Goal: Communication & Community: Ask a question

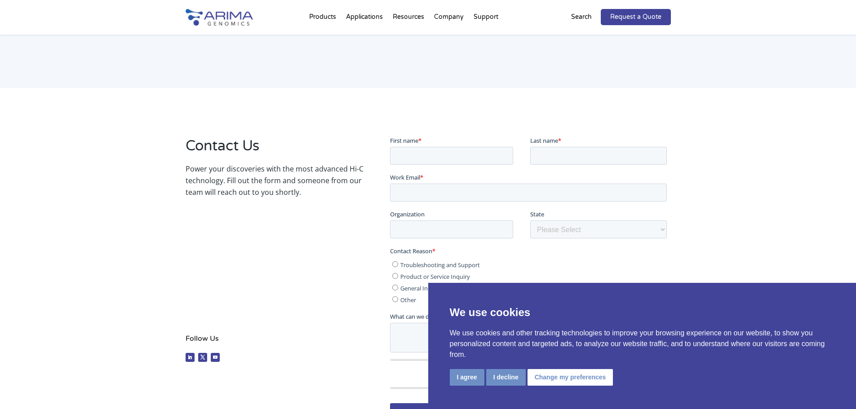
scroll to position [90, 0]
click at [472, 379] on button "I agree" at bounding box center [467, 377] width 35 height 17
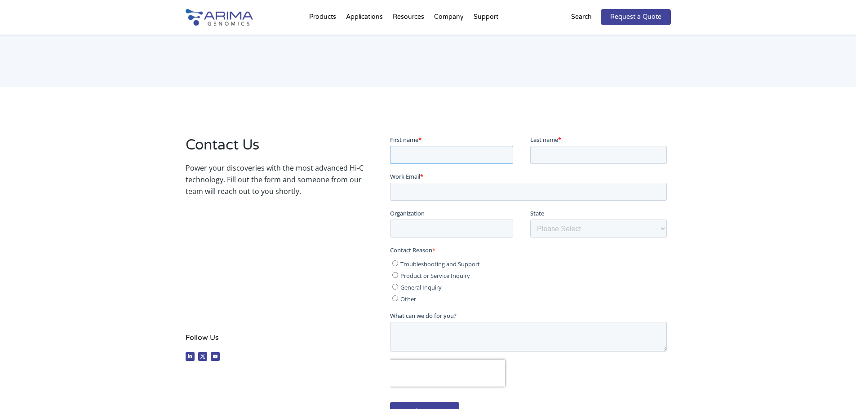
click at [424, 155] on input "First name *" at bounding box center [451, 155] width 123 height 18
type input "Neha"
type input "[DEMOGRAPHIC_DATA]"
type input "[US_STATE][GEOGRAPHIC_DATA]"
select select "[US_STATE]"
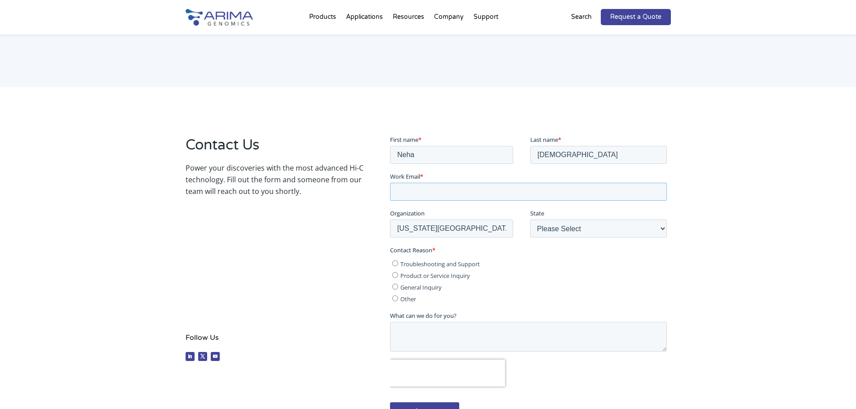
click at [426, 190] on input "Work Email *" at bounding box center [528, 191] width 277 height 18
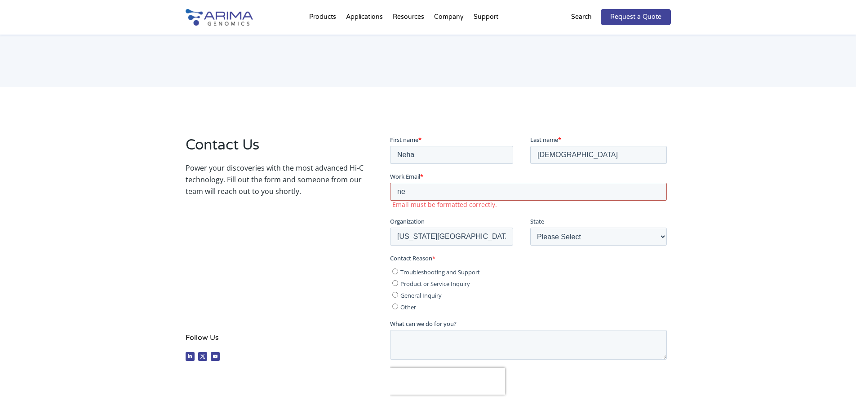
type input "[EMAIL_ADDRESS][PERSON_NAME][DOMAIN_NAME]"
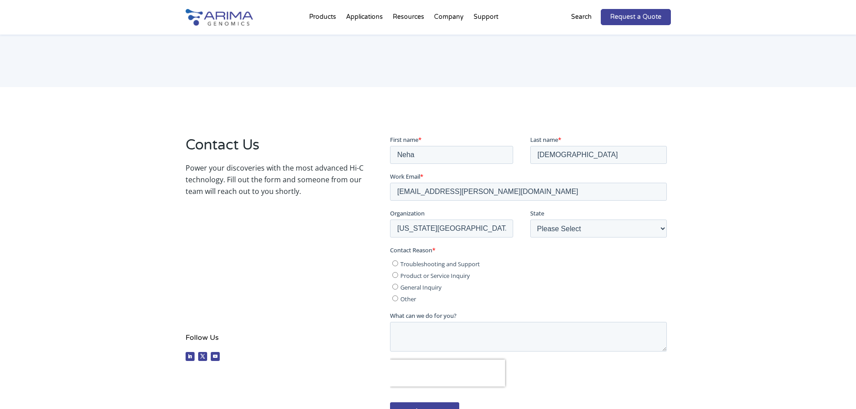
click at [396, 264] on input "Troubleshooting and Support" at bounding box center [395, 263] width 6 height 6
radio input "true"
click at [475, 328] on textarea "What can we do for you?" at bounding box center [528, 337] width 277 height 30
click at [394, 331] on textarea "I would like to discuss the protocol modifications depending on different tissu…" at bounding box center [528, 337] width 277 height 30
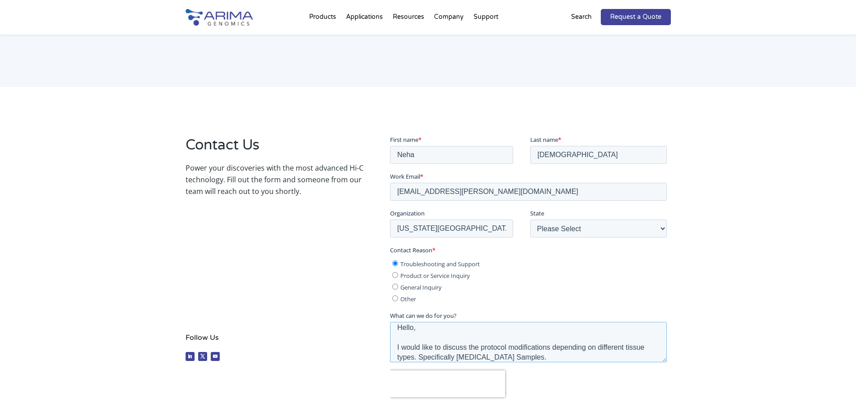
scroll to position [0, 0]
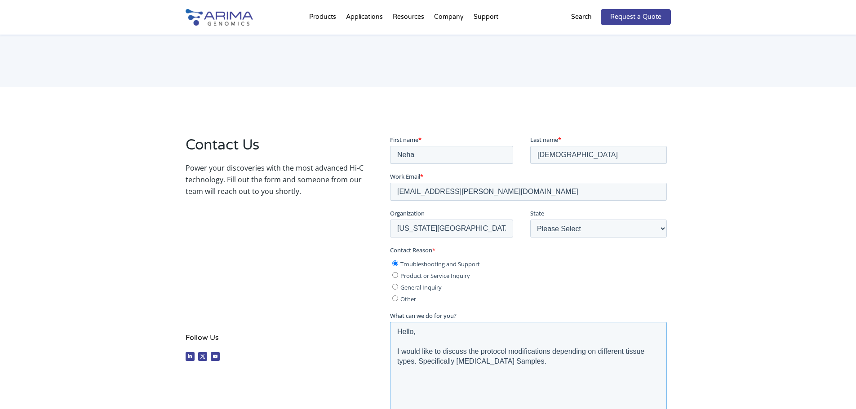
drag, startPoint x: 664, startPoint y: 349, endPoint x: 709, endPoint y: 430, distance: 92.3
click html "First name * Neha Last name * [PERSON_NAME] Work Email * [EMAIL_ADDRESS][PERSON…"
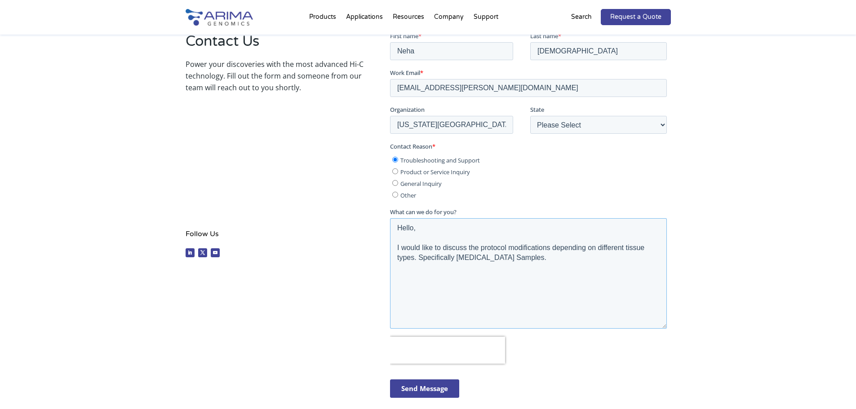
scroll to position [198, 0]
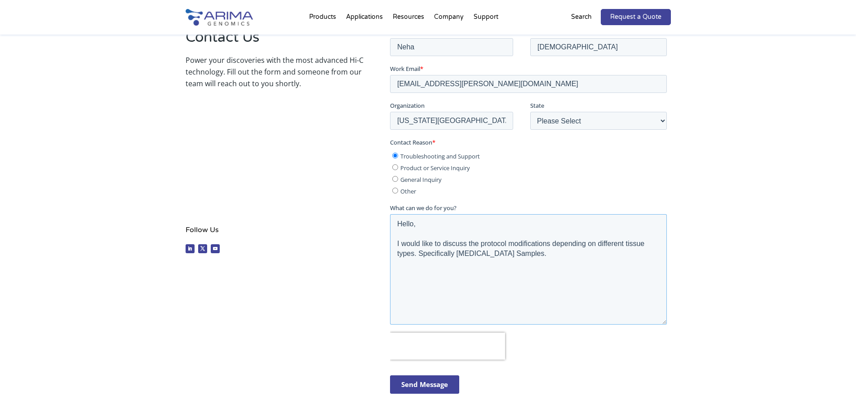
click at [542, 256] on textarea "Hello, I would like to discuss the protocol modifications depending on differen…" at bounding box center [528, 269] width 277 height 111
click at [545, 265] on textarea "Hello, I would like to discuss the protocol modifications depending on differen…" at bounding box center [528, 269] width 277 height 111
click at [608, 257] on textarea "Hello, I would like to discuss the protocol modifications depending on differen…" at bounding box center [528, 269] width 277 height 111
click at [456, 254] on textarea "Hello, I would like to discuss the protocol modifications depending on differen…" at bounding box center [528, 269] width 277 height 111
click at [619, 256] on textarea "Hello, I would like to discuss the protocol modifications depending on differen…" at bounding box center [528, 269] width 277 height 111
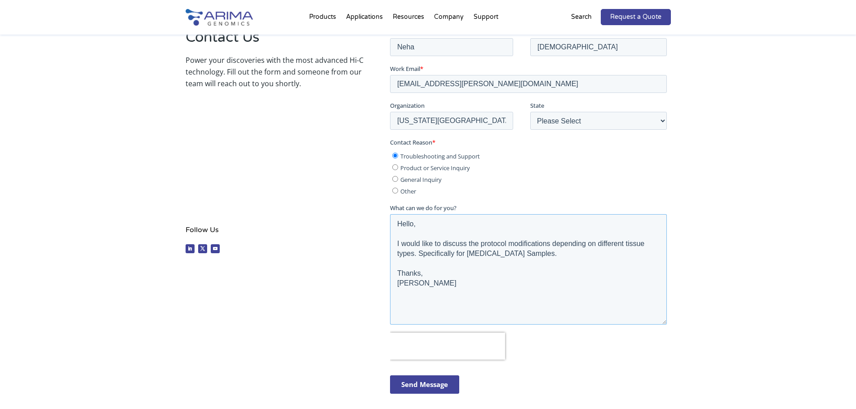
type textarea "Hello, I would like to discuss the protocol modifications depending on differen…"
click at [439, 385] on input "Send Message" at bounding box center [424, 384] width 69 height 18
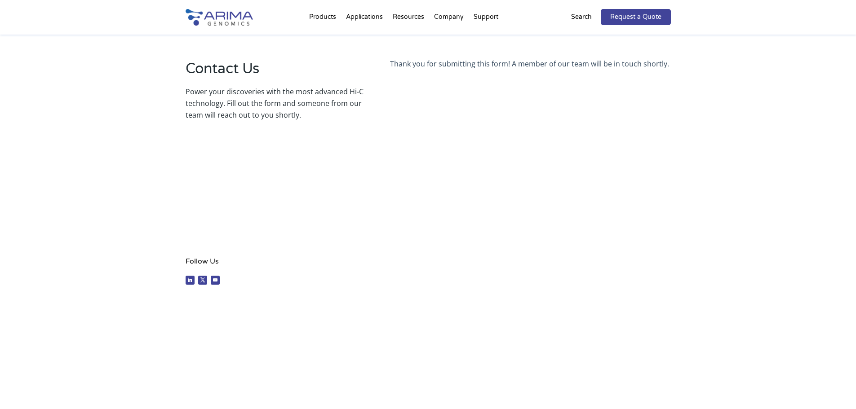
scroll to position [162, 0]
